Goal: Entertainment & Leisure: Consume media (video, audio)

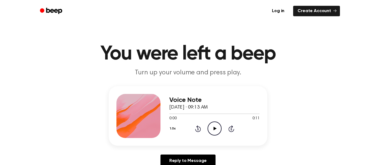
click at [216, 126] on icon "Play Audio" at bounding box center [214, 128] width 14 height 14
click at [213, 131] on icon "Play Audio" at bounding box center [214, 128] width 14 height 14
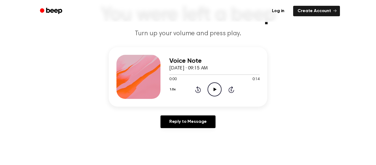
click at [212, 91] on icon "Play Audio" at bounding box center [214, 89] width 14 height 14
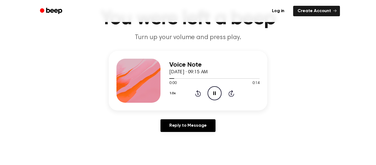
scroll to position [34, 0]
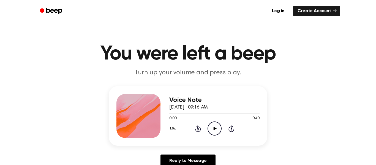
click at [215, 129] on icon "Play Audio" at bounding box center [214, 128] width 14 height 14
click at [217, 124] on icon "Play Audio" at bounding box center [214, 128] width 14 height 14
click at [212, 127] on icon "Play Audio" at bounding box center [214, 128] width 14 height 14
click at [216, 127] on icon "Play Audio" at bounding box center [214, 128] width 14 height 14
click at [211, 125] on icon "Play Audio" at bounding box center [214, 128] width 14 height 14
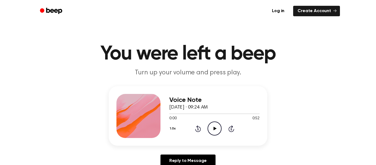
click at [217, 128] on icon "Play Audio" at bounding box center [214, 128] width 14 height 14
click at [213, 131] on icon "Play Audio" at bounding box center [214, 128] width 14 height 14
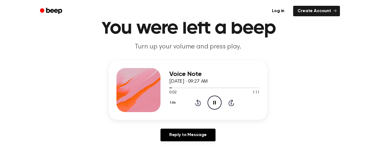
scroll to position [26, 0]
click at [232, 104] on icon "Skip 5 seconds" at bounding box center [231, 102] width 6 height 7
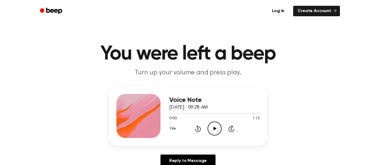
click at [214, 128] on icon at bounding box center [214, 128] width 3 height 4
click at [215, 128] on icon at bounding box center [214, 128] width 3 height 4
click at [208, 119] on div "0:00 0:10" at bounding box center [214, 118] width 90 height 6
click at [216, 128] on icon "Play Audio" at bounding box center [214, 128] width 14 height 14
click at [213, 127] on icon at bounding box center [214, 128] width 3 height 4
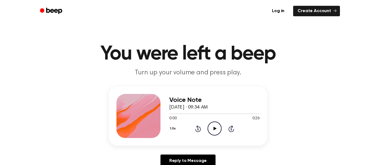
click at [213, 128] on icon "Play Audio" at bounding box center [214, 128] width 14 height 14
click at [216, 127] on icon "Play Audio" at bounding box center [214, 128] width 14 height 14
click at [214, 125] on icon "Play Audio" at bounding box center [214, 128] width 14 height 14
click at [212, 130] on icon "Play Audio" at bounding box center [214, 128] width 14 height 14
click at [213, 134] on icon "Play Audio" at bounding box center [214, 128] width 14 height 14
